Goal: Task Accomplishment & Management: Manage account settings

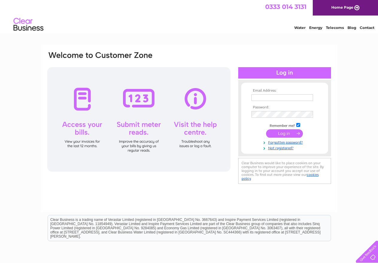
type input "graham.neish@salvationarmy.org.uk"
click at [283, 134] on input "submit" at bounding box center [284, 133] width 37 height 8
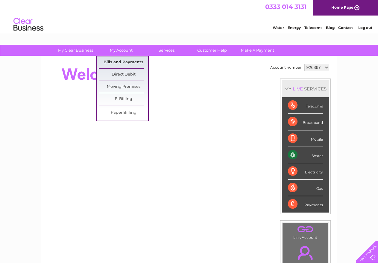
click at [127, 61] on link "Bills and Payments" at bounding box center [123, 63] width 49 height 12
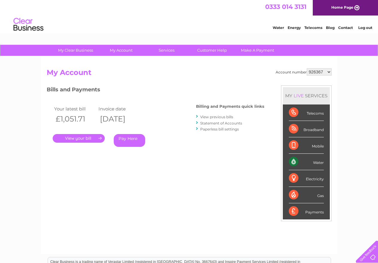
click at [76, 140] on link "." at bounding box center [79, 138] width 52 height 9
